Goal: Information Seeking & Learning: Learn about a topic

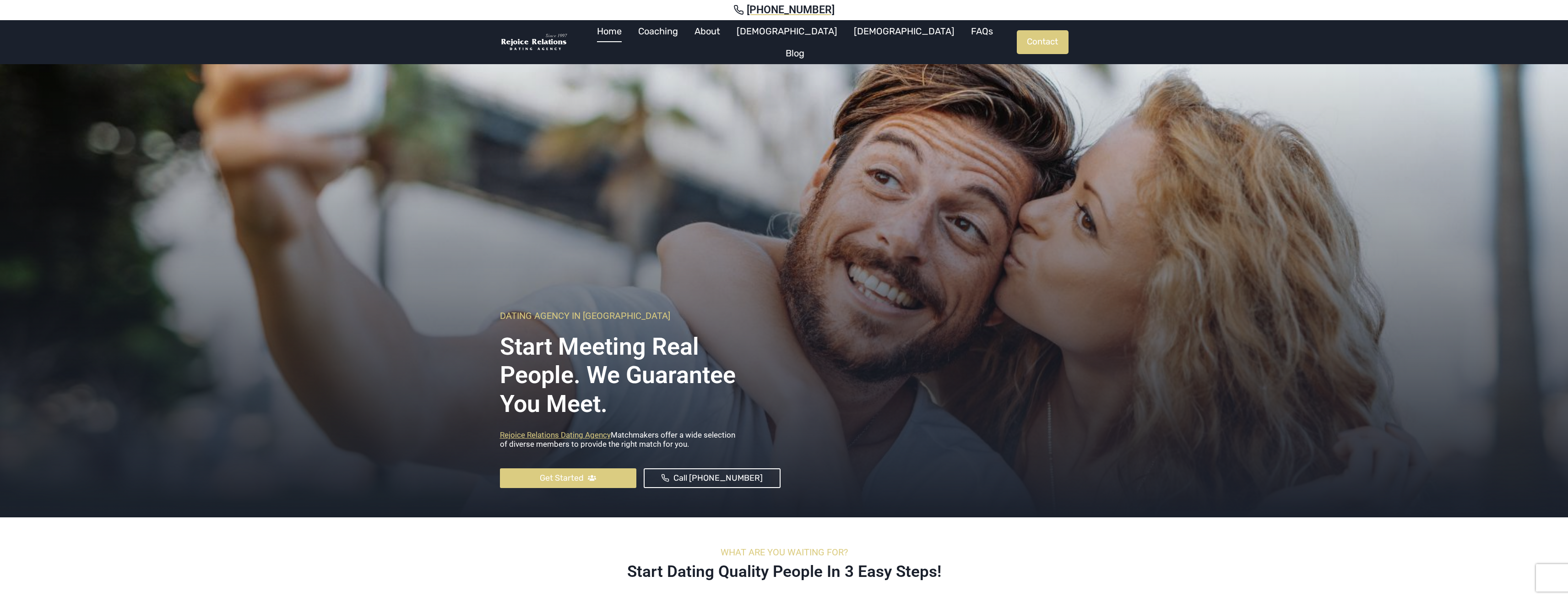
scroll to position [366, 0]
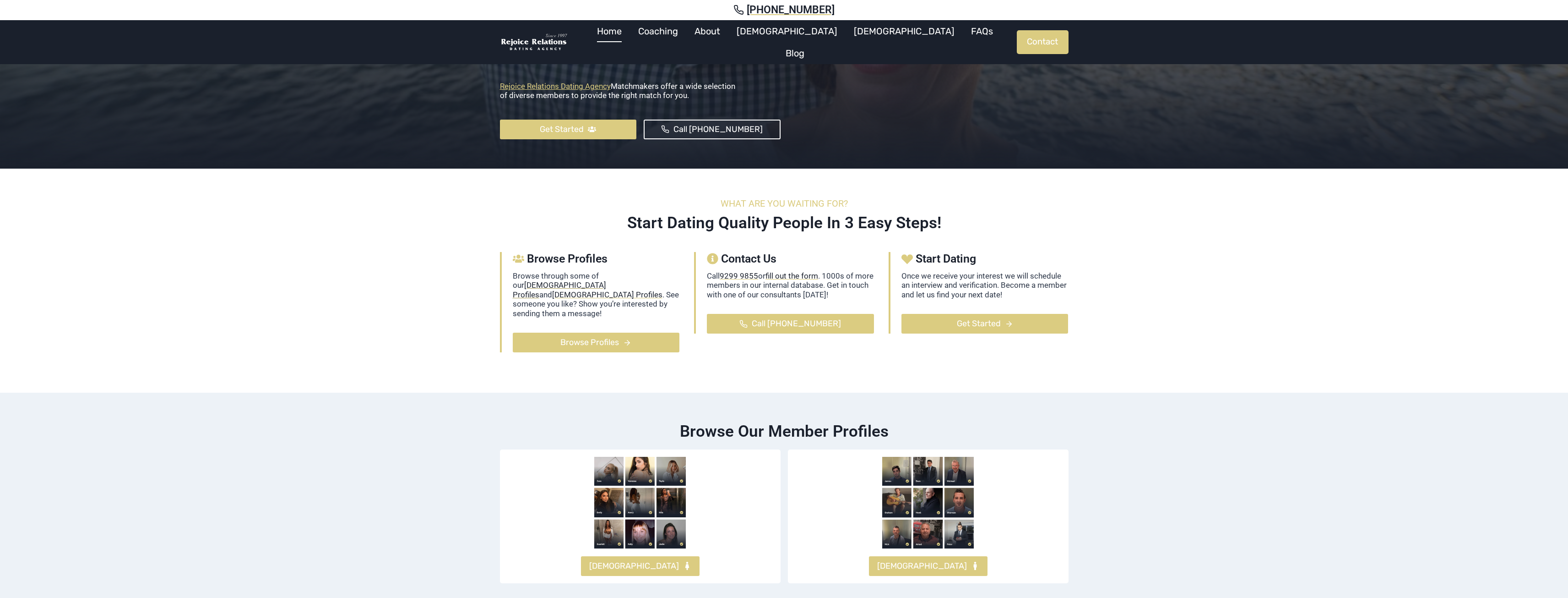
click at [606, 280] on mark "[DEMOGRAPHIC_DATA] Profiles" at bounding box center [559, 289] width 93 height 18
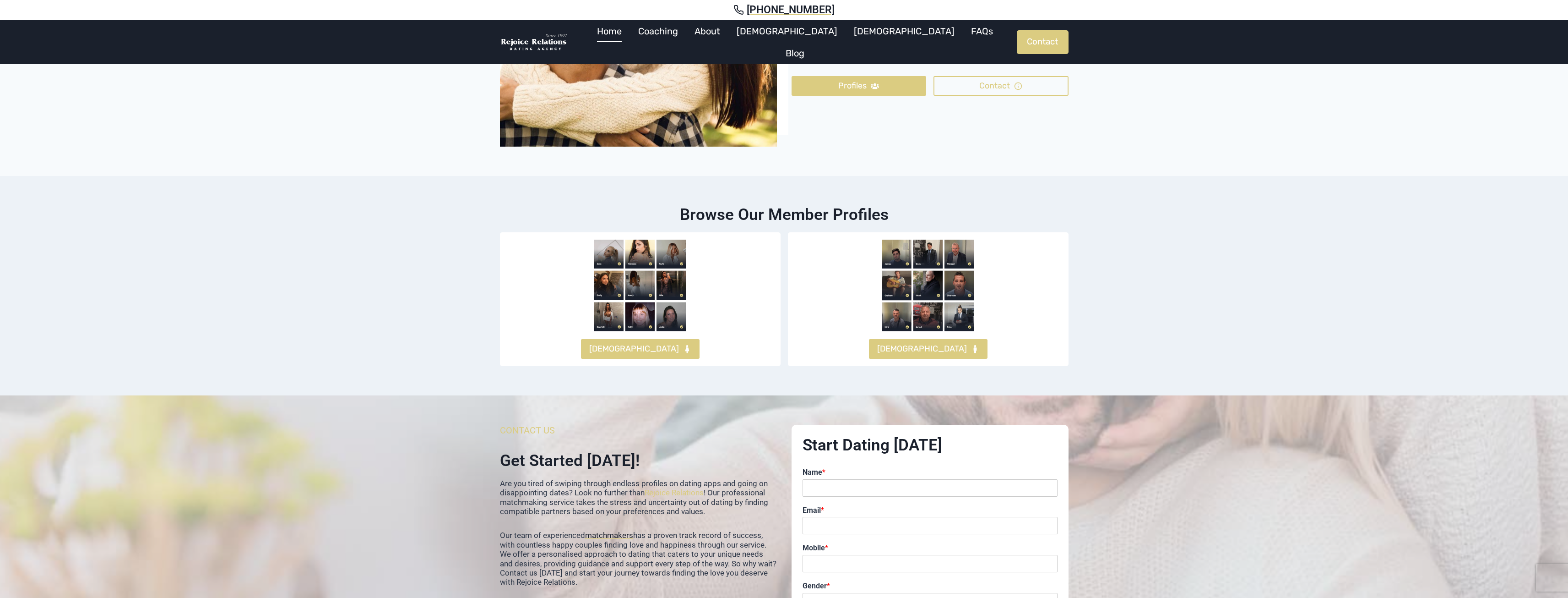
scroll to position [2244, 0]
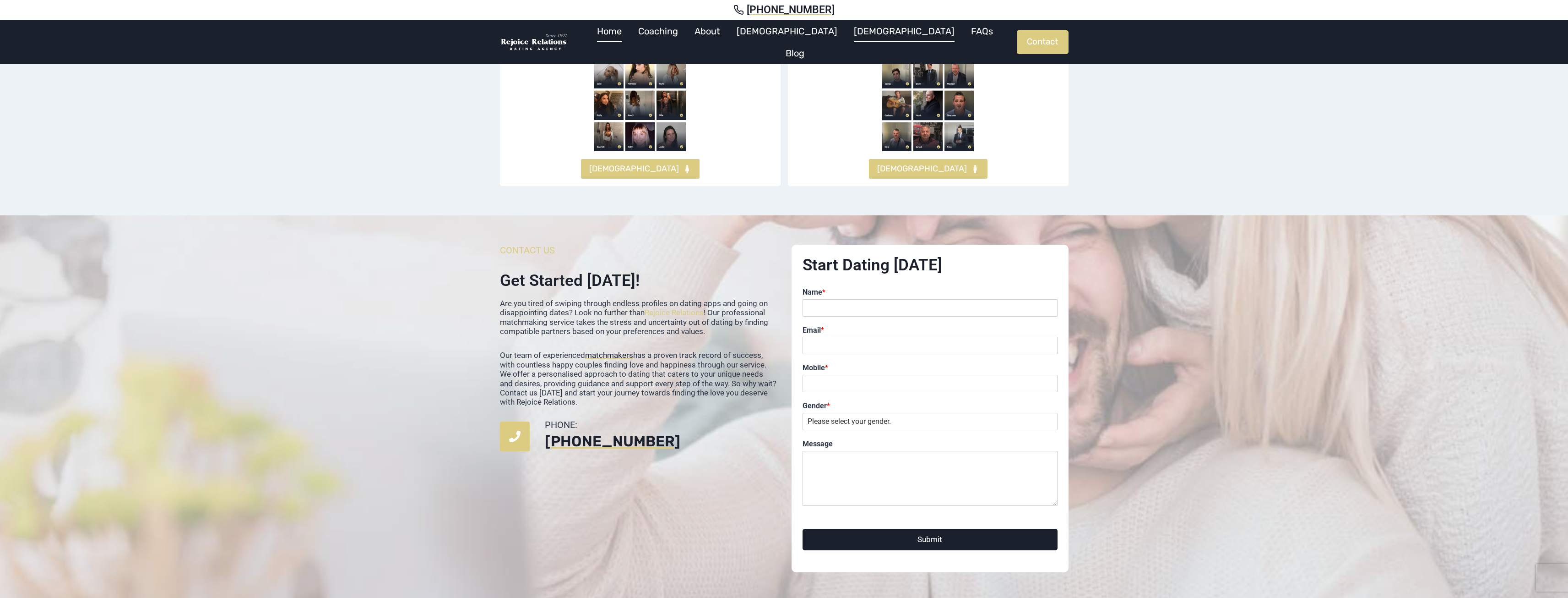
click at [846, 42] on link "[DEMOGRAPHIC_DATA]" at bounding box center [904, 30] width 117 height 22
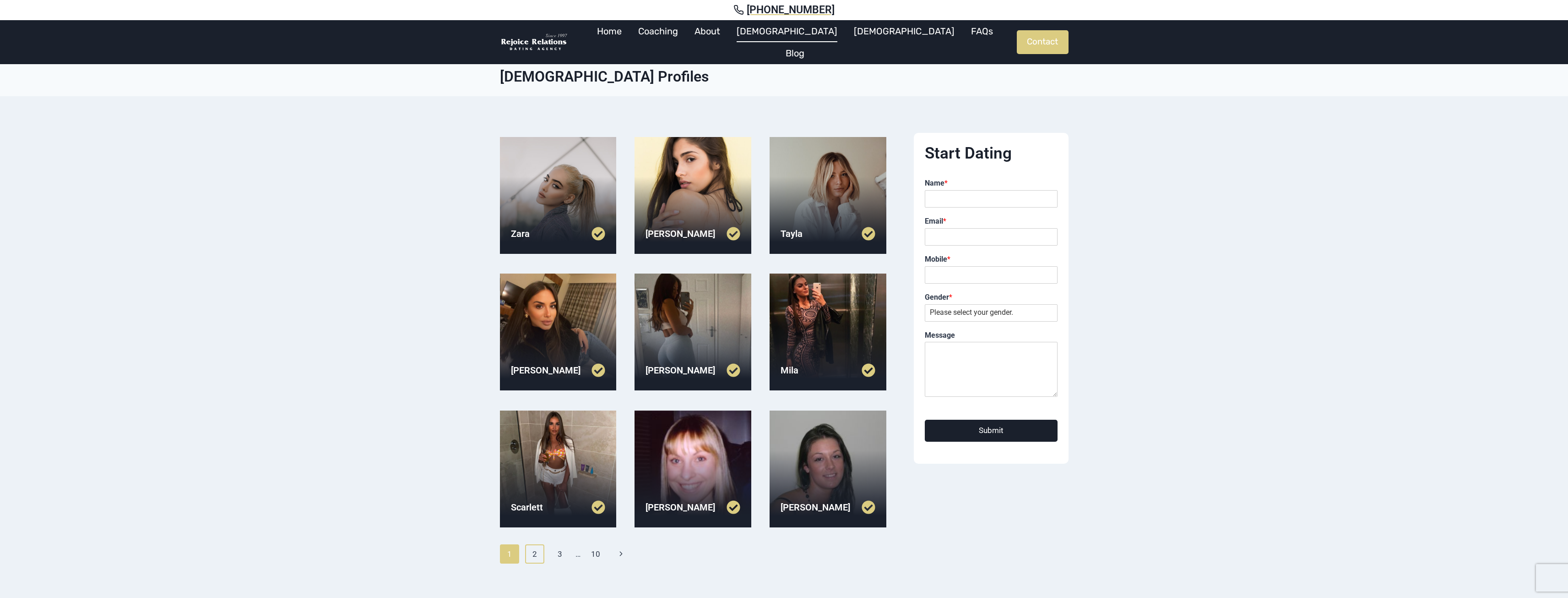
click at [535, 551] on link "2" at bounding box center [535, 554] width 20 height 19
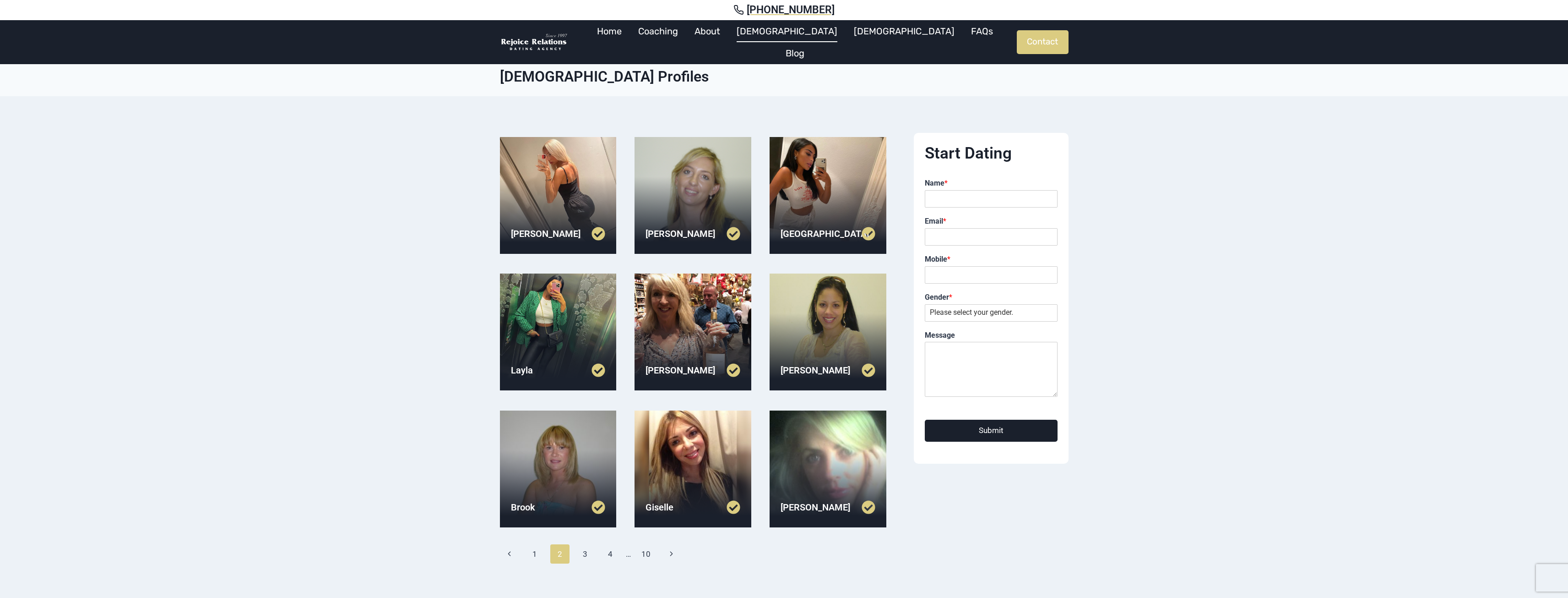
click at [566, 554] on span "2" at bounding box center [560, 554] width 20 height 19
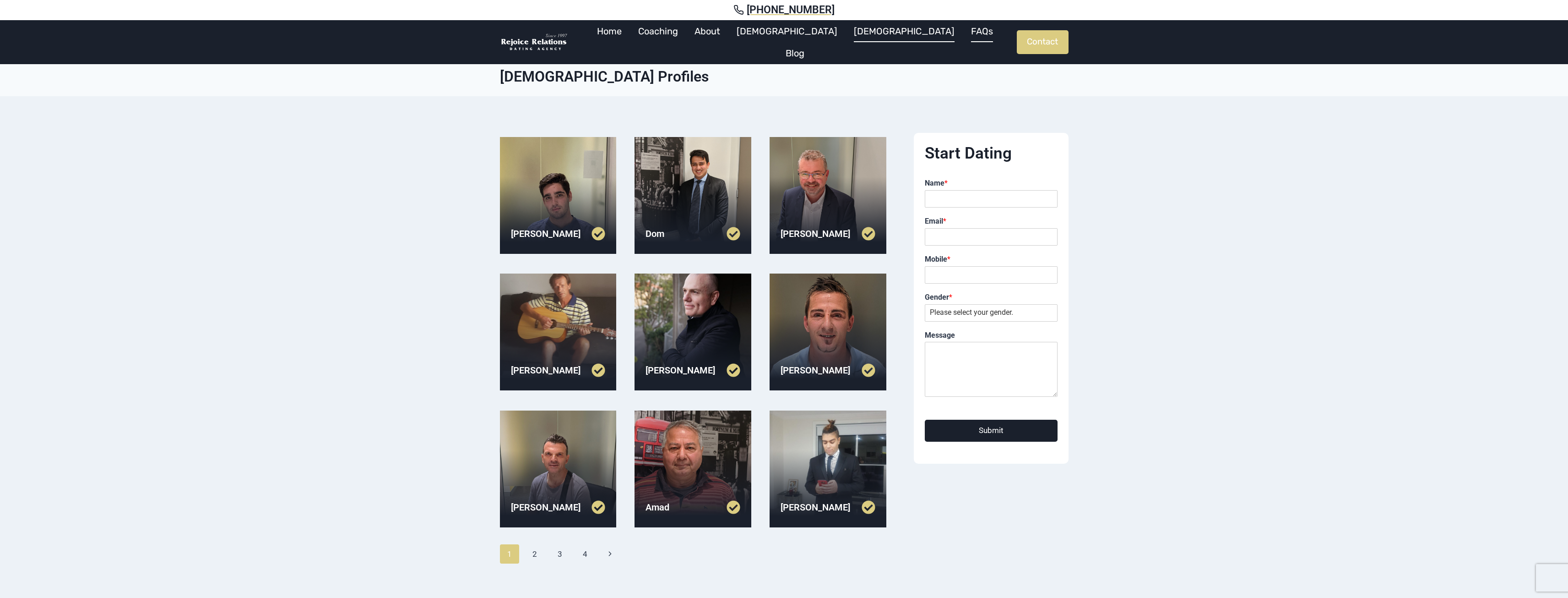
click at [963, 42] on link "FAQs" at bounding box center [982, 30] width 39 height 22
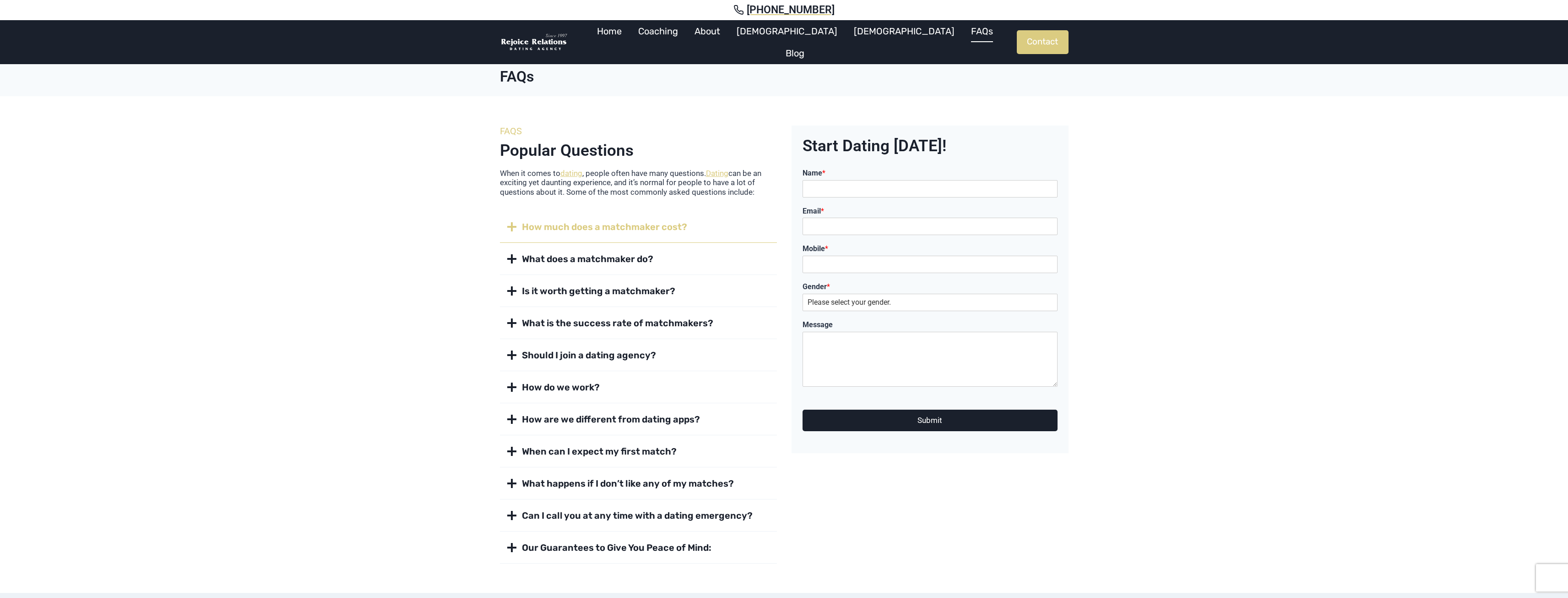
click at [605, 221] on span "How much does a matchmaker cost?" at bounding box center [603, 227] width 165 height 13
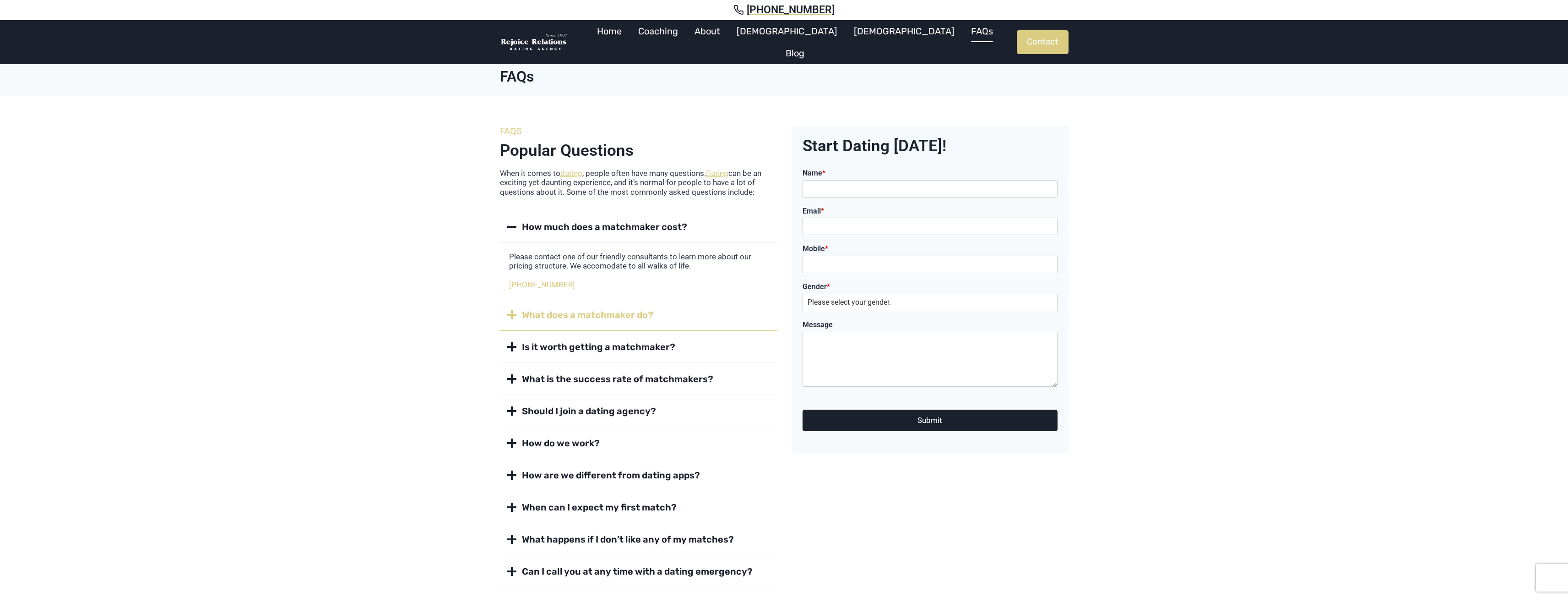
click at [606, 320] on span "What does a matchmaker do?" at bounding box center [586, 315] width 131 height 13
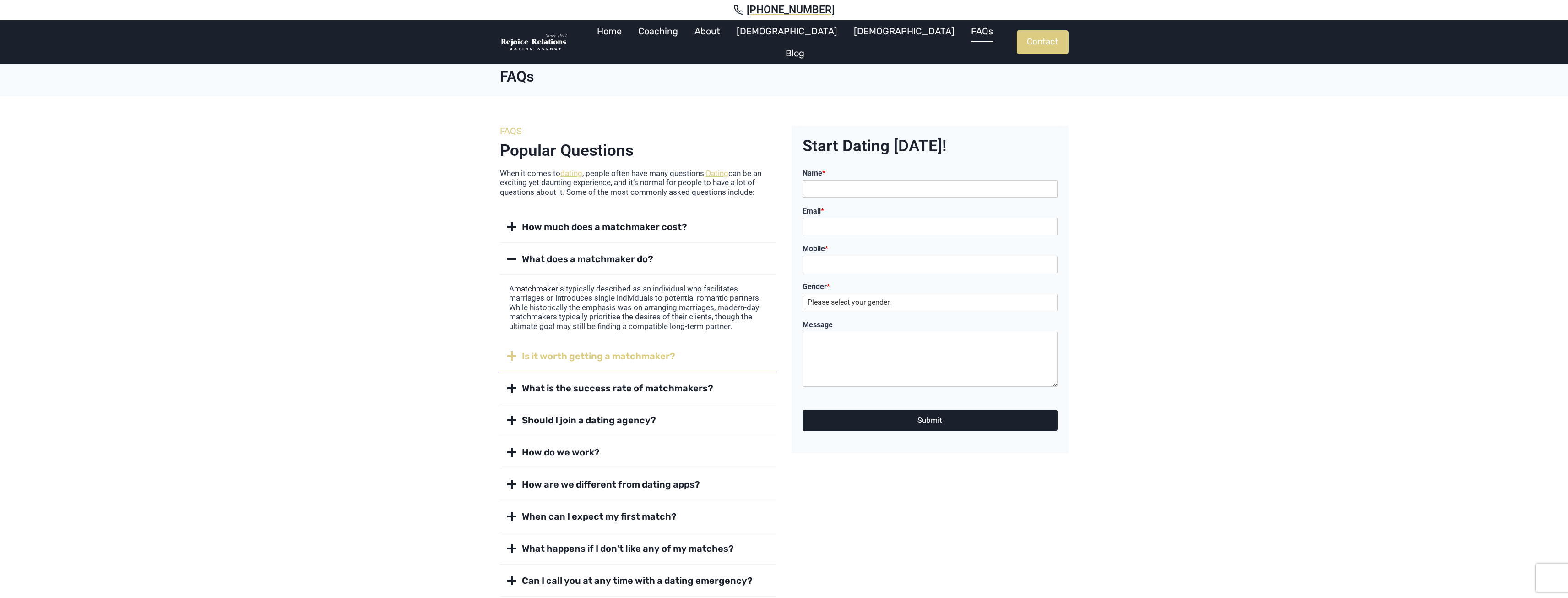
click at [605, 352] on span "Is it worth getting a matchmaker?" at bounding box center [598, 356] width 154 height 13
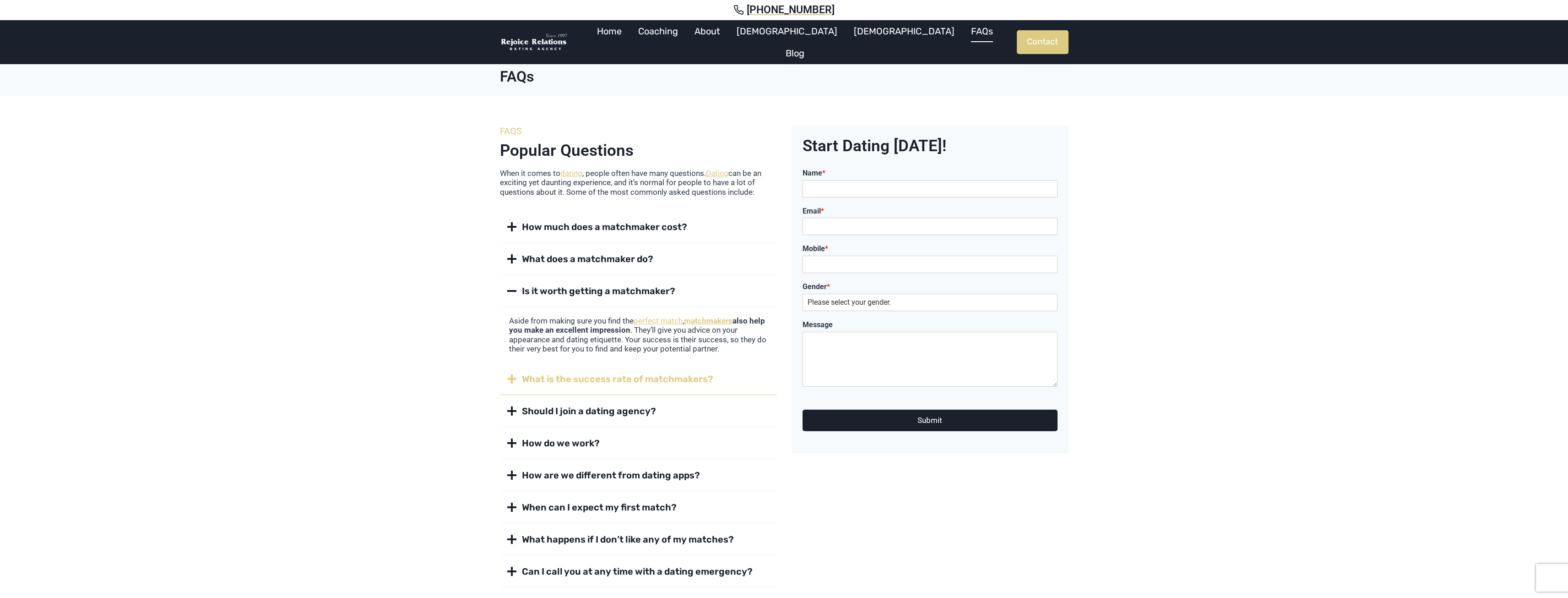
drag, startPoint x: 611, startPoint y: 369, endPoint x: 643, endPoint y: 371, distance: 32.1
click at [643, 371] on button "What is the success rate of matchmakers?" at bounding box center [638, 378] width 277 height 31
